Goal: Navigation & Orientation: Find specific page/section

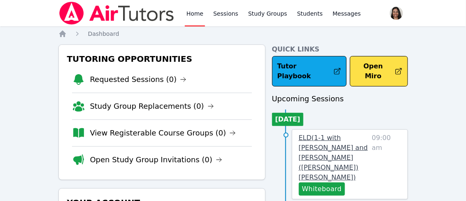
click at [325, 135] on span "ELD ( 1-1 with [PERSON_NAME] and [PERSON_NAME] ([PERSON_NAME]) [PERSON_NAME] )" at bounding box center [333, 157] width 69 height 47
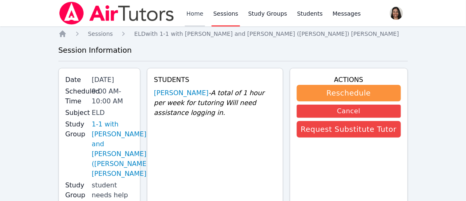
click at [189, 14] on link "Home" at bounding box center [195, 13] width 20 height 26
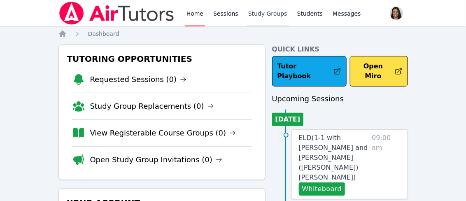
click at [253, 14] on link "Study Groups" at bounding box center [267, 13] width 42 height 26
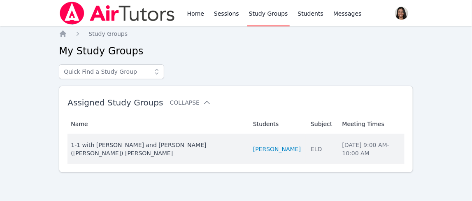
click at [185, 146] on div "1-1 with [PERSON_NAME] and [PERSON_NAME] ([PERSON_NAME]) [PERSON_NAME]" at bounding box center [157, 149] width 172 height 16
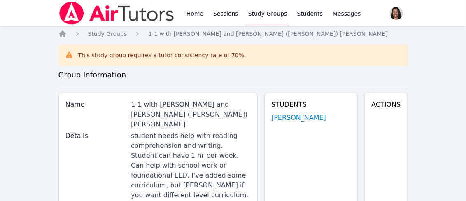
drag, startPoint x: 185, startPoint y: 146, endPoint x: 142, endPoint y: 84, distance: 75.4
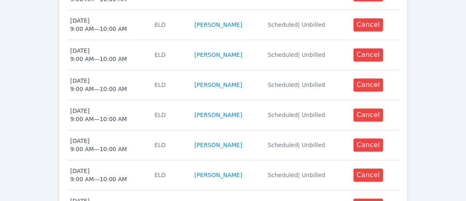
scroll to position [516, 0]
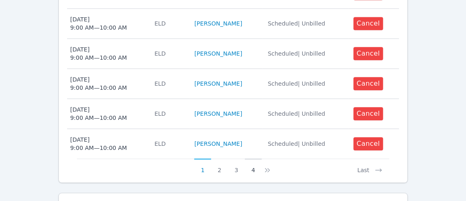
click at [252, 158] on button "4" at bounding box center [253, 166] width 17 height 16
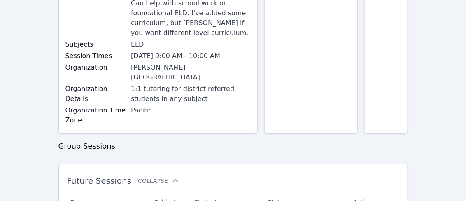
scroll to position [247, 0]
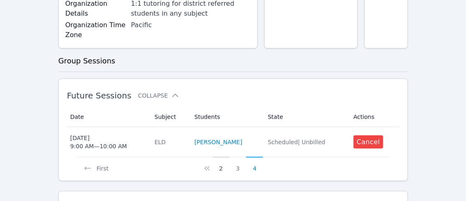
click at [223, 157] on button "2" at bounding box center [221, 165] width 17 height 16
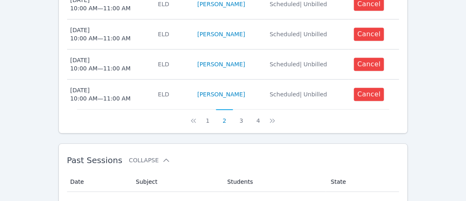
scroll to position [564, 0]
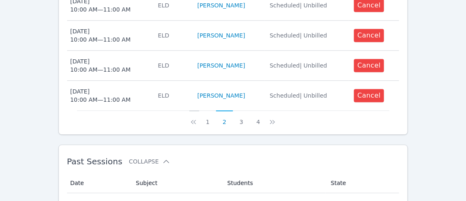
click at [197, 118] on icon at bounding box center [193, 122] width 8 height 8
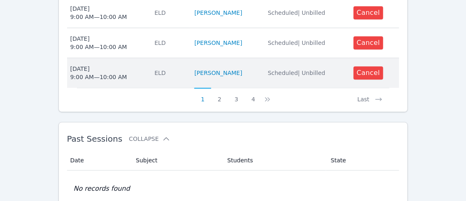
scroll to position [590, 0]
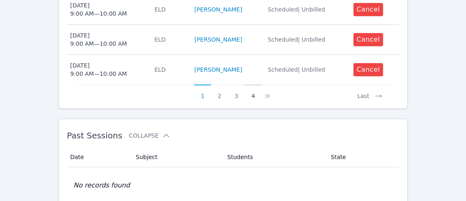
click at [254, 84] on button "4" at bounding box center [253, 92] width 17 height 16
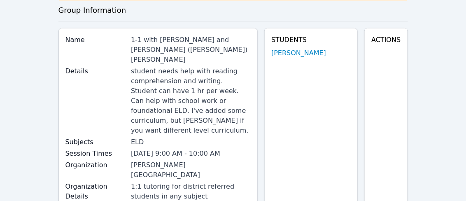
scroll to position [0, 0]
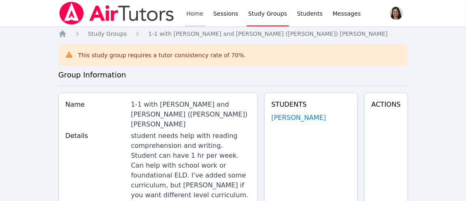
click at [197, 15] on link "Home" at bounding box center [195, 13] width 20 height 26
